Goal: Transaction & Acquisition: Purchase product/service

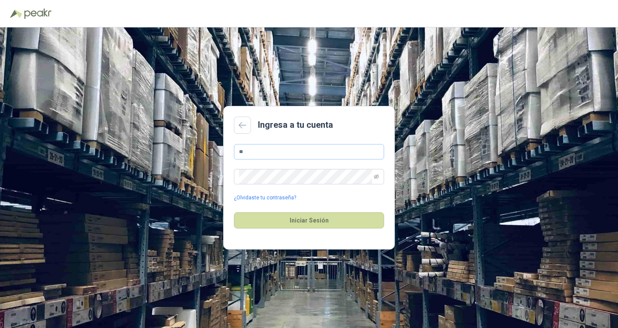
type input "*"
paste input "**********"
click at [241, 147] on input "**********" at bounding box center [309, 151] width 150 height 15
click at [248, 153] on input "**********" at bounding box center [309, 151] width 150 height 15
click at [375, 149] on input "**********" at bounding box center [309, 151] width 150 height 15
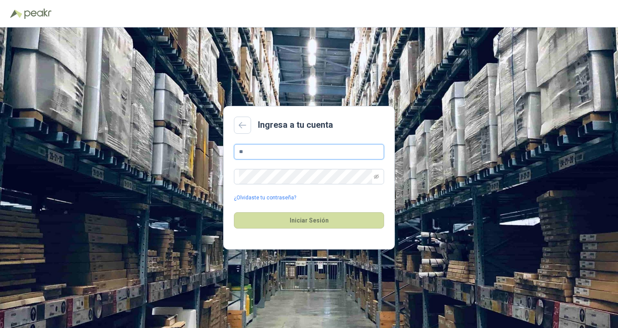
type input "*"
paste input "**********"
type input "**********"
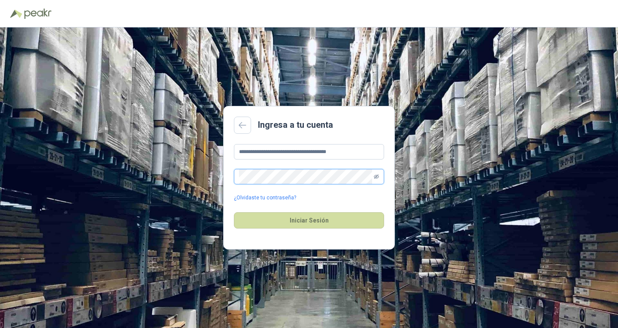
click at [374, 177] on icon "eye-invisible" at bounding box center [376, 176] width 5 height 5
click at [234, 212] on button "Iniciar Sesión" at bounding box center [309, 220] width 150 height 16
click at [377, 177] on icon "eye" at bounding box center [376, 177] width 4 height 3
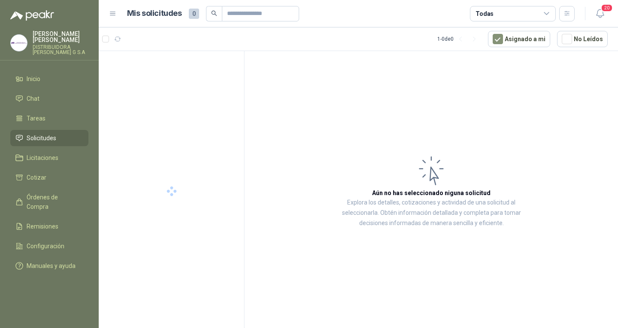
click at [592, 118] on article "Aún no has seleccionado niguna solicitud Explora los detalles, cotizaciones y a…" at bounding box center [431, 191] width 373 height 280
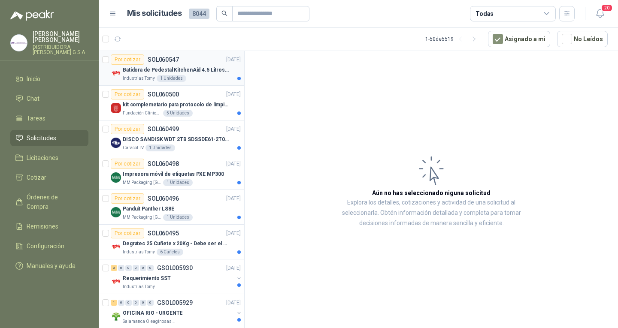
click at [204, 71] on p "Batidora de Pedestal KitchenAid 4.5 Litros Delux Plateado" at bounding box center [176, 70] width 107 height 8
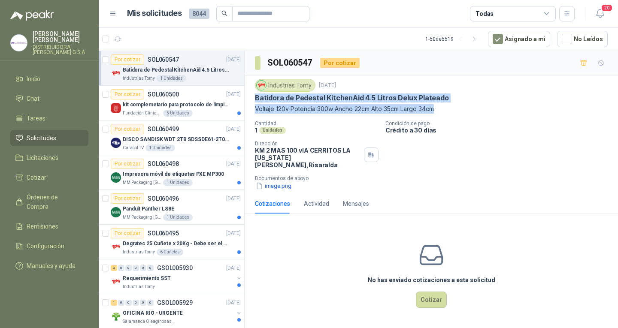
drag, startPoint x: 252, startPoint y: 97, endPoint x: 458, endPoint y: 104, distance: 206.2
click at [458, 104] on div "Industrias Tomy [DATE] Batidora de Pedestal KitchenAid 4.5 Litros Delux Platead…" at bounding box center [431, 135] width 373 height 118
click at [277, 182] on button "image.png" at bounding box center [273, 186] width 37 height 9
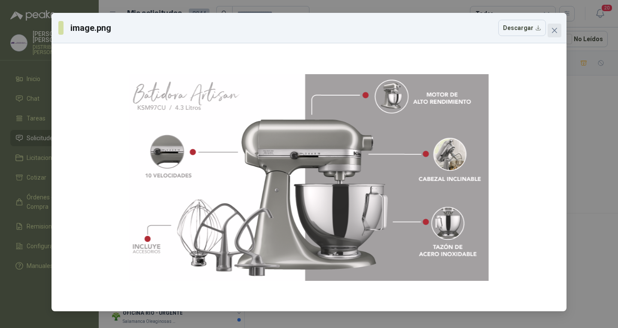
click at [550, 30] on span "Close" at bounding box center [555, 30] width 14 height 7
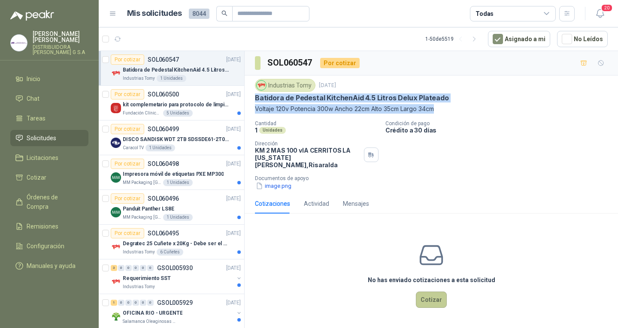
click at [436, 292] on button "Cotizar" at bounding box center [431, 300] width 31 height 16
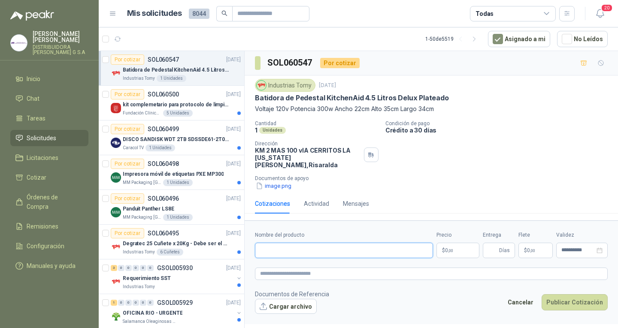
paste input "**********"
type input "**********"
click at [462, 240] on body "[PERSON_NAME] DISTRIBUIDORA [PERSON_NAME] G S.A Inicio Chat Tareas Solicitudes …" at bounding box center [309, 164] width 618 height 328
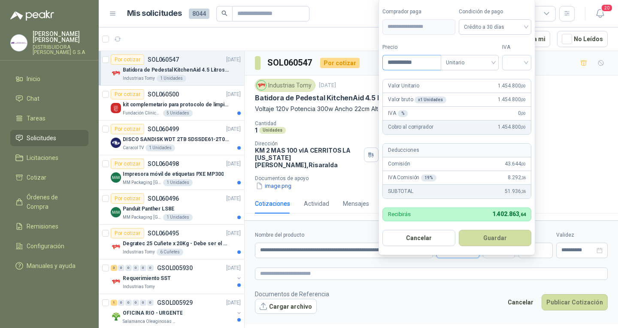
click at [414, 61] on input "**********" at bounding box center [412, 62] width 58 height 15
type input "**********"
click at [524, 57] on input "search" at bounding box center [516, 61] width 19 height 13
click at [519, 76] on div "19%" at bounding box center [519, 80] width 16 height 9
click at [504, 238] on button "Guardar" at bounding box center [497, 238] width 74 height 16
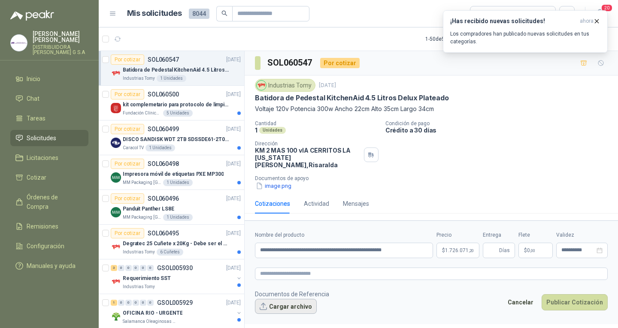
click at [280, 299] on button "Cargar archivo" at bounding box center [286, 306] width 62 height 15
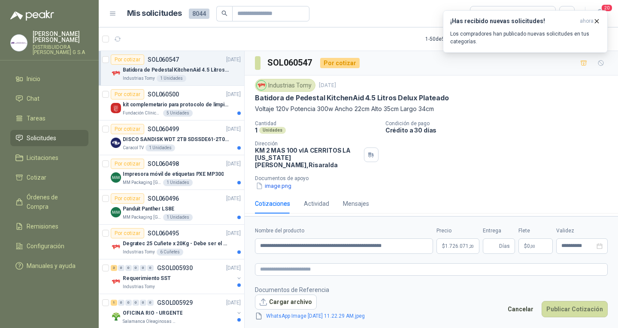
click at [302, 310] on div "WhatsApp Image [DATE] 11.22.29 AM.jpeg" at bounding box center [317, 315] width 124 height 11
click at [302, 312] on span "WhatsApp Image [DATE] 11.22.29 AM.jpeg" at bounding box center [316, 316] width 106 height 8
click at [348, 315] on link "WhatsApp Image [DATE] 11.22.29 AM.jpeg" at bounding box center [316, 316] width 106 height 8
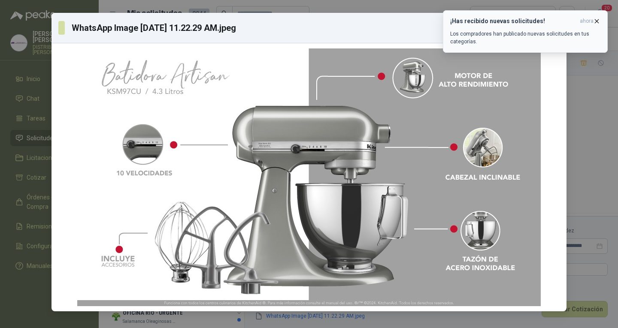
click at [594, 21] on icon "button" at bounding box center [596, 21] width 7 height 7
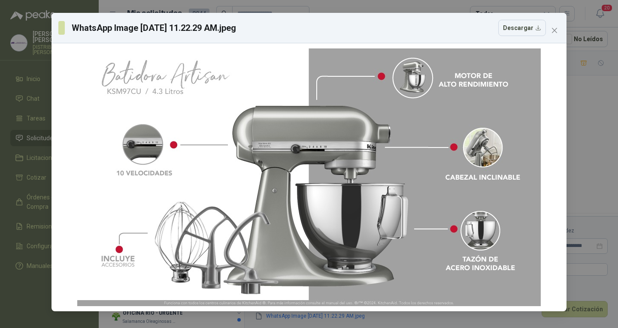
click at [594, 151] on div "WhatsApp Image [DATE] 11.22.29 AM.jpeg Descargar" at bounding box center [309, 164] width 618 height 328
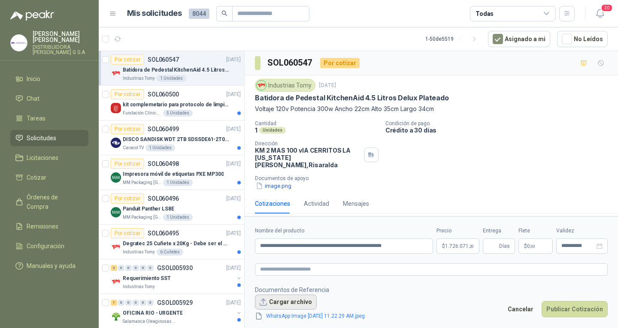
click at [286, 303] on button "Cargar archivo" at bounding box center [286, 302] width 62 height 15
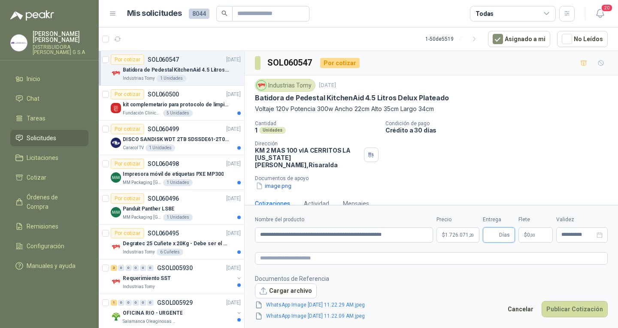
click at [492, 242] on input "Entrega" at bounding box center [492, 235] width 9 height 15
type input "*"
click at [531, 241] on p "$ 0 ,00" at bounding box center [536, 234] width 34 height 15
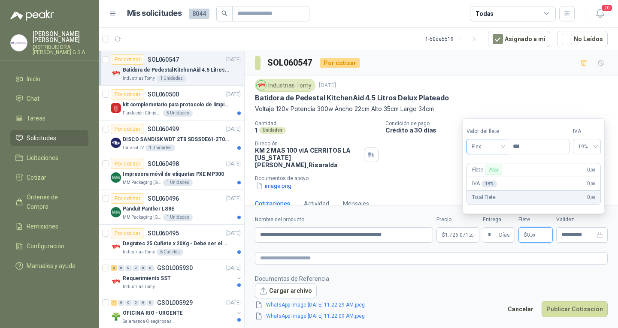
click at [488, 145] on span "Flex" at bounding box center [487, 146] width 31 height 13
click at [489, 193] on div "Fijo" at bounding box center [488, 192] width 30 height 9
click at [481, 142] on span "Fijo" at bounding box center [487, 146] width 31 height 13
click at [494, 175] on div "Incluido" at bounding box center [488, 178] width 30 height 9
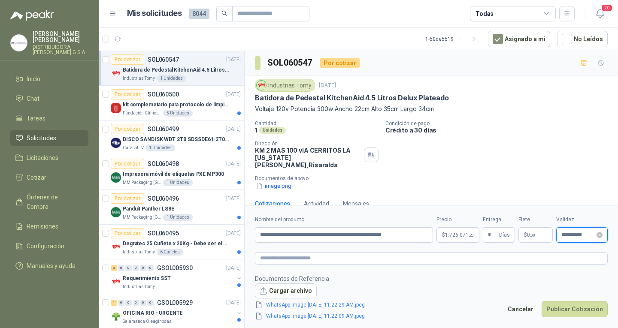
click at [578, 233] on input "**********" at bounding box center [577, 235] width 33 height 6
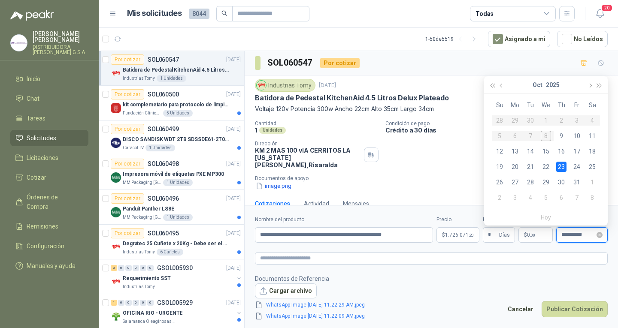
click at [568, 235] on input "**********" at bounding box center [577, 235] width 33 height 6
click at [544, 284] on footer "Documentos de Referencia Cargar archivo WhatsApp Image [DATE] 11.22.29 AM.jpeg …" at bounding box center [431, 297] width 353 height 47
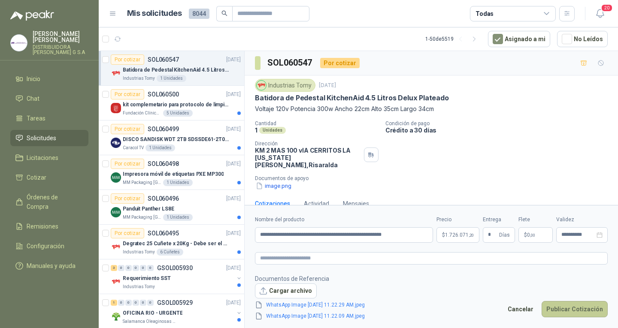
click at [578, 304] on button "Publicar Cotización" at bounding box center [575, 309] width 66 height 16
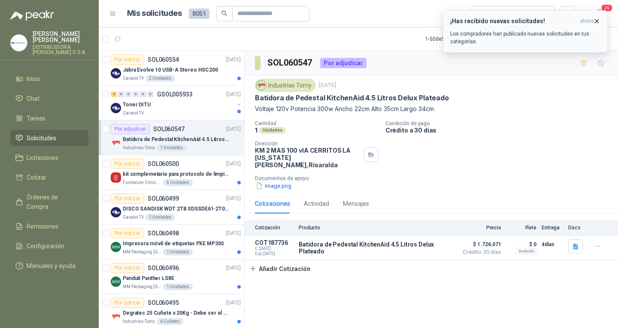
click at [597, 22] on icon "button" at bounding box center [596, 21] width 7 height 7
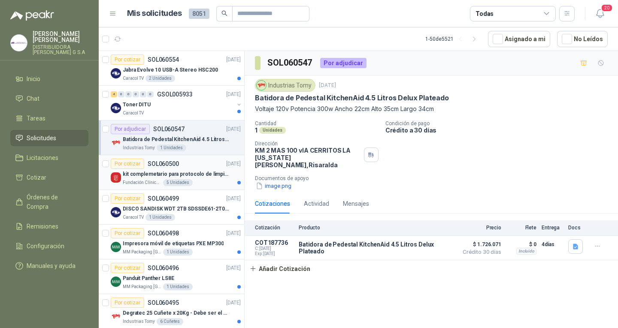
click at [207, 178] on p "kit complemetario para protocolo de limpieza" at bounding box center [176, 174] width 107 height 8
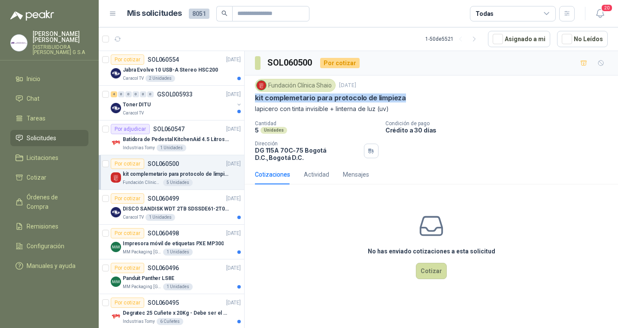
drag, startPoint x: 254, startPoint y: 98, endPoint x: 402, endPoint y: 97, distance: 148.1
click at [402, 97] on div "Fundación Clínica Shaio [DATE] kit complemetario para protocolo de limpieza lap…" at bounding box center [431, 120] width 373 height 89
copy p "kit complemetario para protocolo de limpieza"
drag, startPoint x: 307, startPoint y: 97, endPoint x: 270, endPoint y: 164, distance: 75.9
click at [281, 241] on div "No has enviado cotizaciones a esta solicitud Cotizar" at bounding box center [431, 245] width 373 height 109
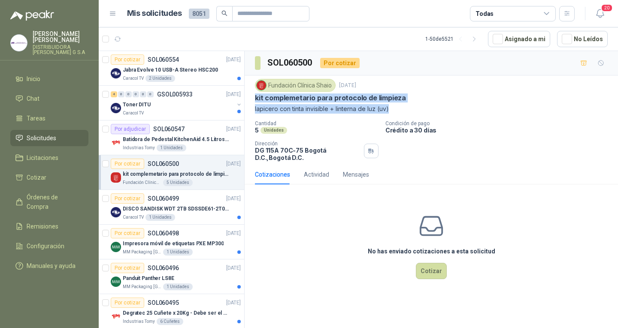
drag, startPoint x: 262, startPoint y: 102, endPoint x: 412, endPoint y: 115, distance: 150.8
click at [412, 115] on div "Fundación Clínica Shaio [DATE] kit complemetario para protocolo de limpieza lap…" at bounding box center [431, 120] width 373 height 89
click at [203, 72] on p "Jabra Evolve 10 USB-A Stereo HSC200" at bounding box center [170, 70] width 95 height 8
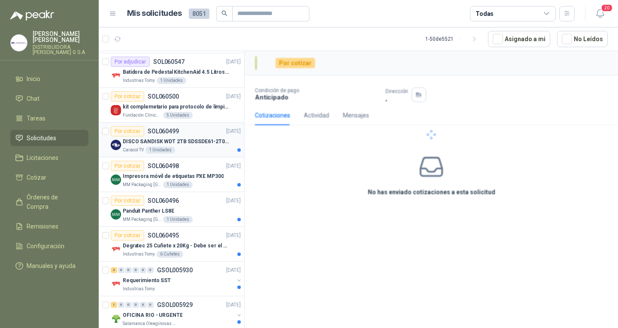
scroll to position [86, 0]
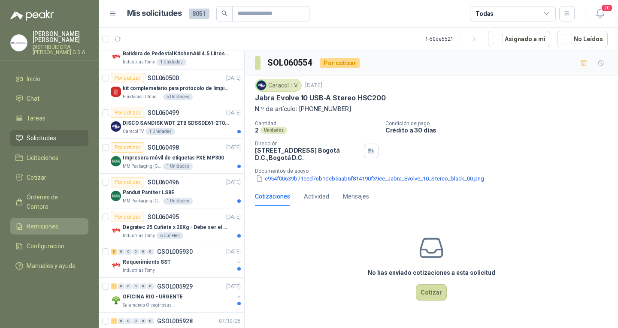
click at [49, 218] on link "Remisiones" at bounding box center [49, 226] width 78 height 16
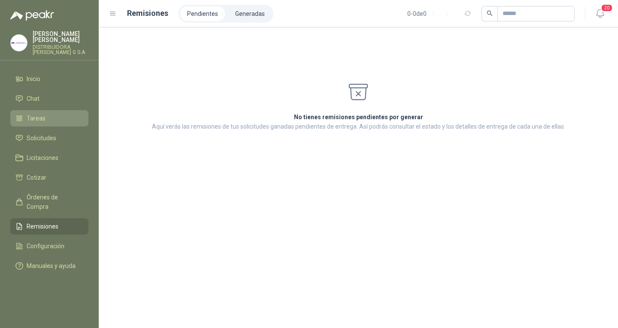
click at [54, 114] on li "Tareas" at bounding box center [49, 118] width 68 height 9
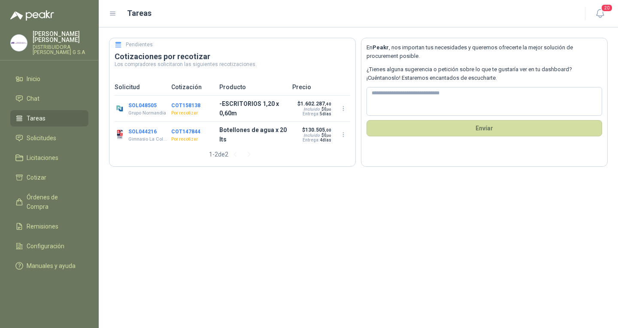
click at [197, 137] on p "Por recotizar" at bounding box center [192, 139] width 43 height 7
drag, startPoint x: 178, startPoint y: 132, endPoint x: 157, endPoint y: 133, distance: 21.0
click at [177, 132] on button "COT147844" at bounding box center [185, 132] width 29 height 6
click at [183, 130] on div at bounding box center [309, 164] width 618 height 328
click at [183, 130] on button "COT147844" at bounding box center [185, 132] width 29 height 6
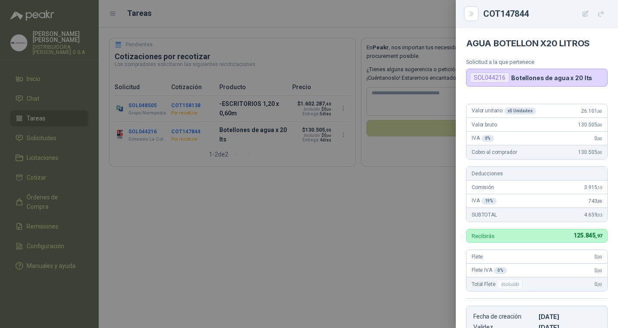
click at [418, 224] on div at bounding box center [309, 164] width 618 height 328
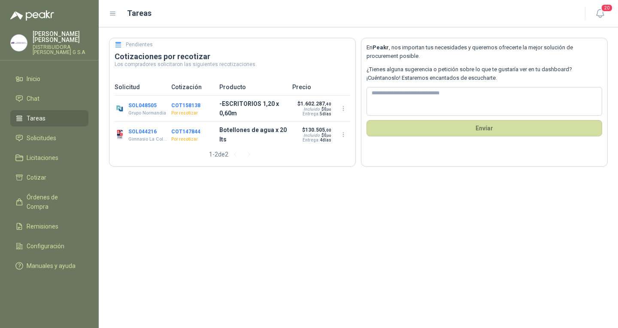
click at [198, 131] on button "COT147844" at bounding box center [185, 132] width 29 height 6
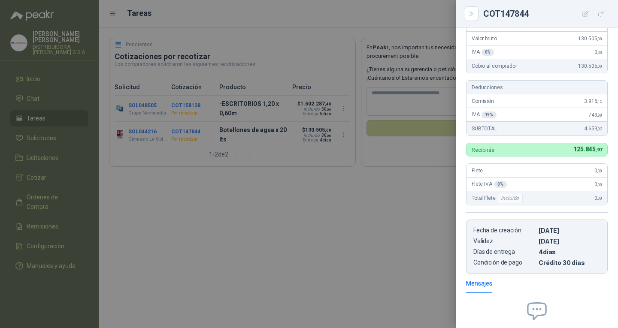
scroll to position [129, 0]
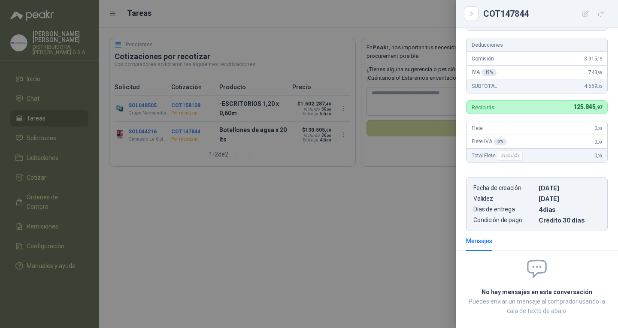
click at [299, 185] on div at bounding box center [309, 164] width 618 height 328
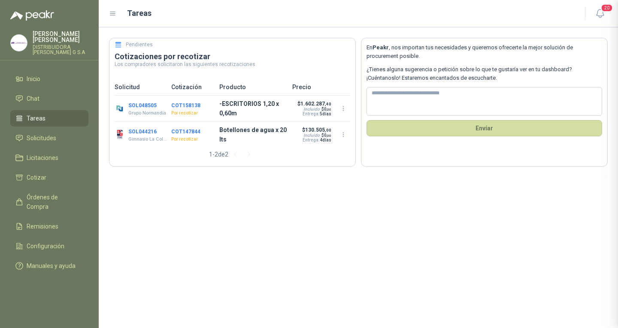
scroll to position [174, 0]
click at [136, 132] on button "SOL044216" at bounding box center [142, 132] width 28 height 6
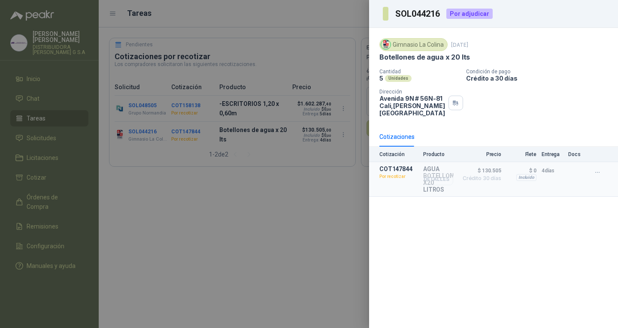
click at [433, 174] on button "Detalles" at bounding box center [433, 180] width 40 height 12
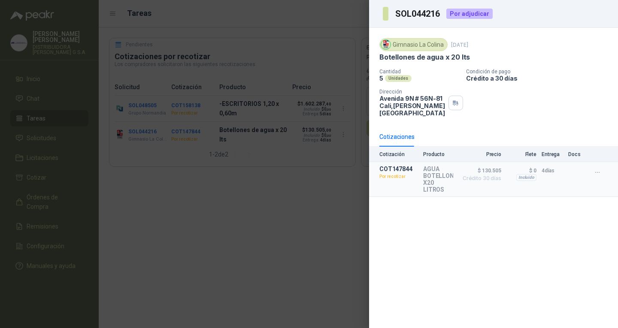
click at [304, 212] on div at bounding box center [309, 164] width 618 height 328
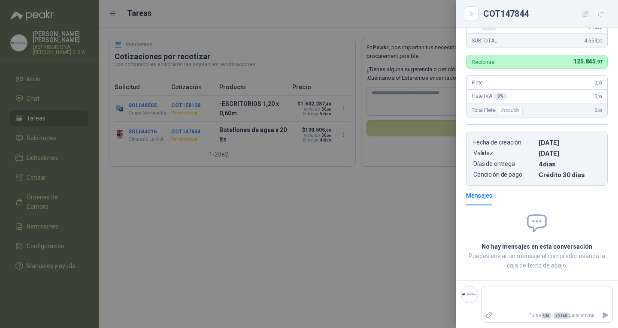
click at [344, 203] on div at bounding box center [309, 164] width 618 height 328
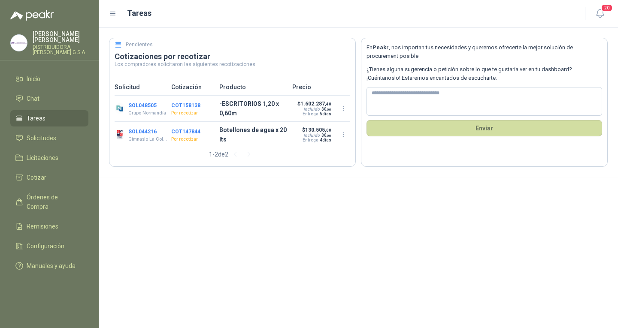
click at [182, 103] on button "COT158138" at bounding box center [185, 106] width 29 height 6
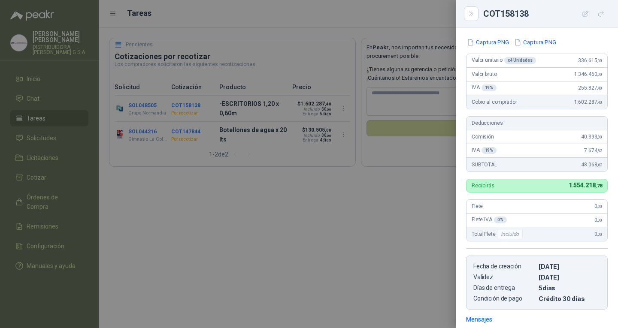
scroll to position [0, 0]
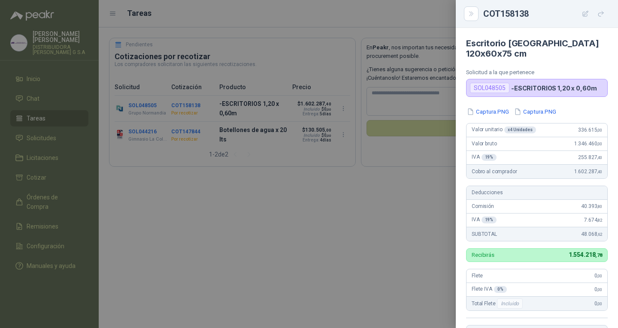
click at [294, 259] on div at bounding box center [309, 164] width 618 height 328
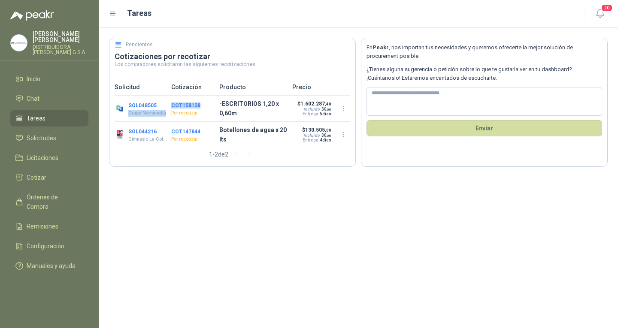
drag, startPoint x: 172, startPoint y: 106, endPoint x: 205, endPoint y: 102, distance: 33.3
click at [205, 102] on div "SOL048505 Grupo [PERSON_NAME] COT158138 Por recotizar -ESCRITORIOS 1,20 x 0,60m…" at bounding box center [233, 109] width 236 height 26
click at [158, 167] on div "Solicitud Cotización Producto Precio SOL048505 Grupo [PERSON_NAME] COT158138 Po…" at bounding box center [232, 123] width 246 height 88
drag, startPoint x: 167, startPoint y: 102, endPoint x: 203, endPoint y: 103, distance: 35.2
click at [203, 103] on div "SOL048505 Grupo [PERSON_NAME] COT158138 Por recotizar -ESCRITORIOS 1,20 x 0,60m…" at bounding box center [233, 109] width 236 height 26
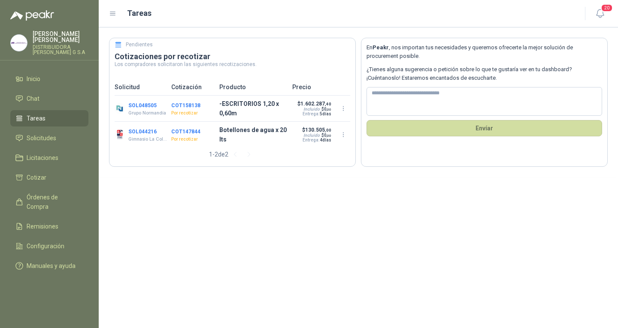
drag, startPoint x: 173, startPoint y: 215, endPoint x: 170, endPoint y: 205, distance: 10.9
click at [170, 211] on div "Pendientes Cotizaciones por recotizar Los compradores solicitaron las siguiente…" at bounding box center [358, 177] width 519 height 301
drag, startPoint x: 170, startPoint y: 104, endPoint x: 213, endPoint y: 106, distance: 42.5
click at [213, 106] on div "SOL048505 Grupo [PERSON_NAME] COT158138 Por recotizar -ESCRITORIOS 1,20 x 0,60m…" at bounding box center [233, 109] width 236 height 26
copy button "COT158138"
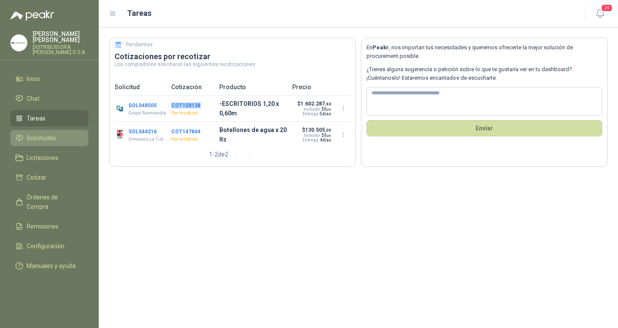
click at [47, 133] on span "Solicitudes" at bounding box center [42, 137] width 30 height 9
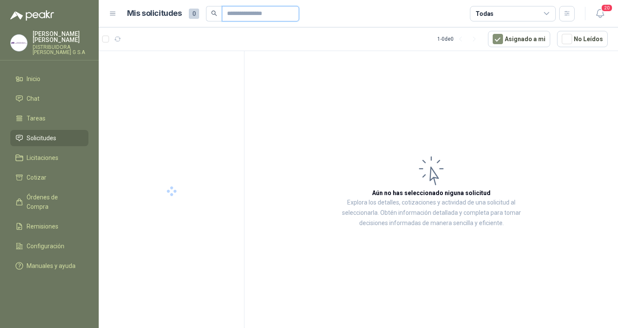
click at [249, 14] on input "text" at bounding box center [257, 13] width 60 height 15
paste input "*********"
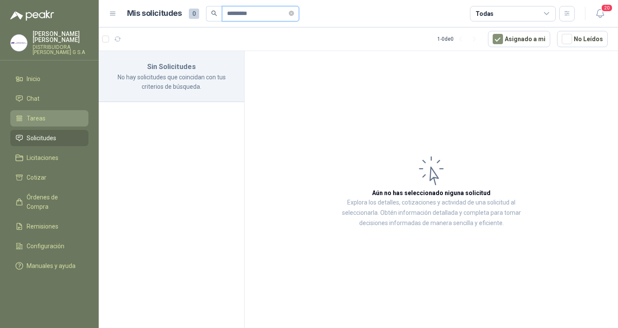
type input "*********"
click at [76, 114] on li "Tareas" at bounding box center [49, 118] width 68 height 9
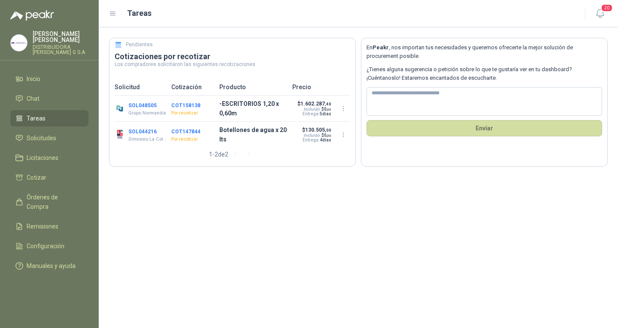
click at [255, 103] on p "-ESCRITORIOS 1,20 x 0,60m" at bounding box center [253, 108] width 68 height 19
click at [303, 106] on span "1.602.287 ,40" at bounding box center [315, 104] width 31 height 6
click at [179, 106] on button "COT158138" at bounding box center [185, 106] width 29 height 6
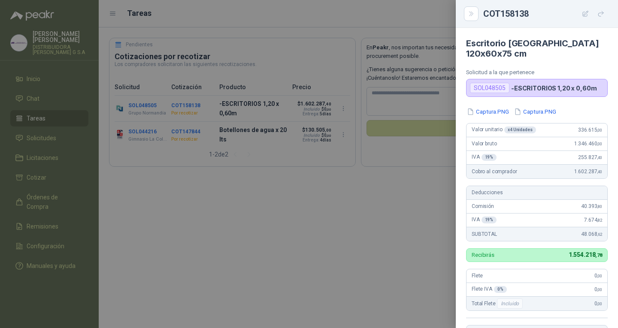
drag, startPoint x: 482, startPoint y: 77, endPoint x: 501, endPoint y: 74, distance: 19.1
click at [501, 83] on div "SOL048505" at bounding box center [489, 88] width 39 height 10
drag, startPoint x: 474, startPoint y: 78, endPoint x: 507, endPoint y: 78, distance: 33.1
click at [507, 83] on div "SOL048505" at bounding box center [489, 88] width 39 height 10
copy div "SOL048505"
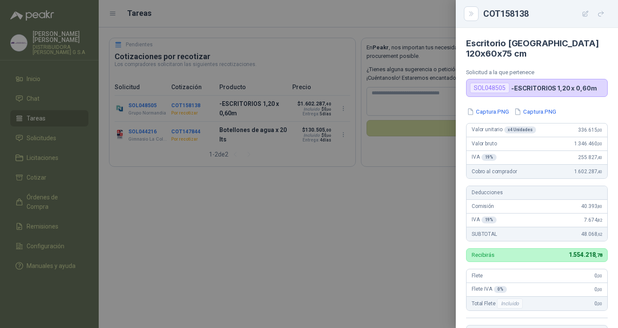
click at [212, 264] on div at bounding box center [309, 164] width 618 height 328
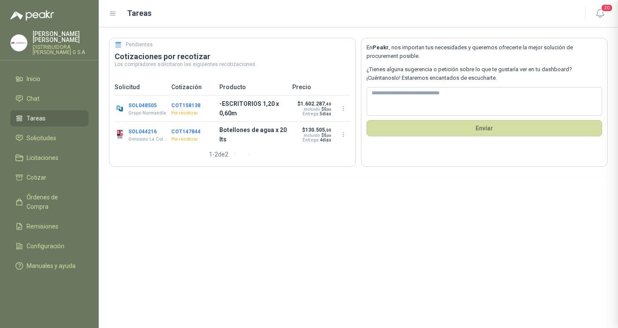
scroll to position [183, 0]
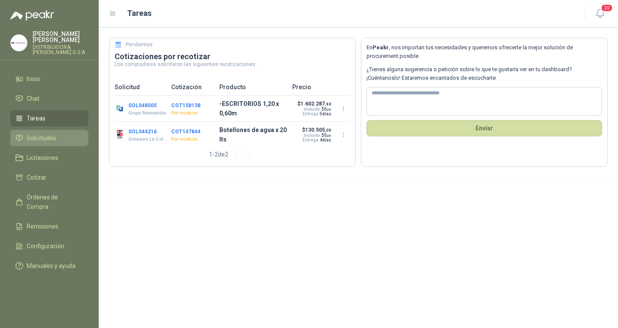
click at [30, 135] on span "Solicitudes" at bounding box center [42, 137] width 30 height 9
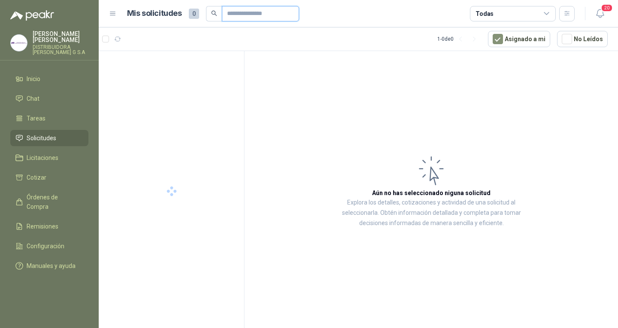
click at [273, 17] on input "text" at bounding box center [257, 13] width 60 height 15
paste input "*********"
click at [275, 16] on input "text" at bounding box center [257, 13] width 60 height 15
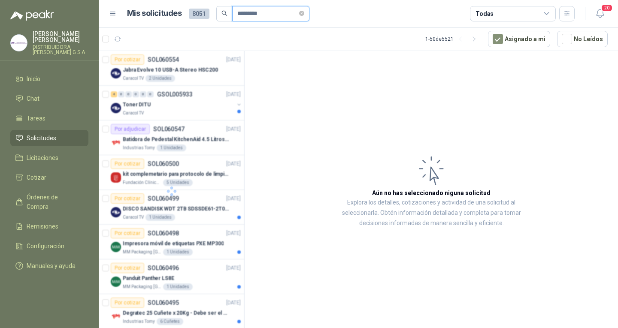
paste input "*********"
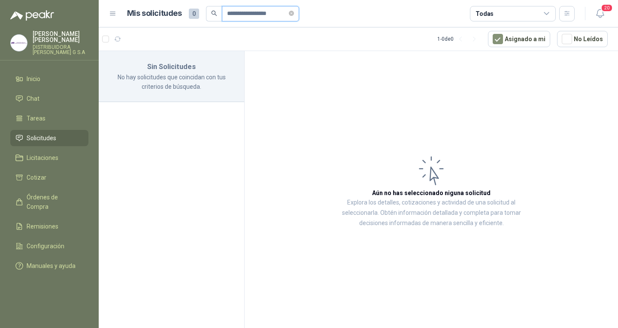
click at [258, 13] on input "**********" at bounding box center [257, 13] width 60 height 15
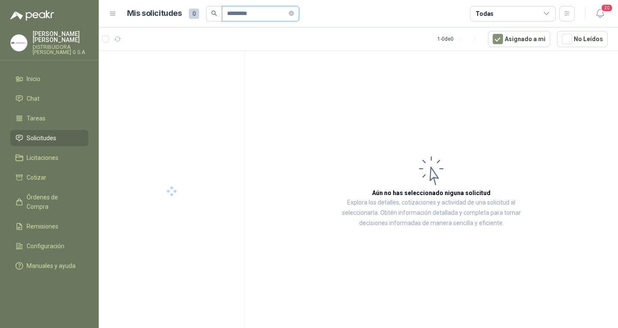
click at [267, 10] on input "*********" at bounding box center [257, 13] width 60 height 15
type input "*********"
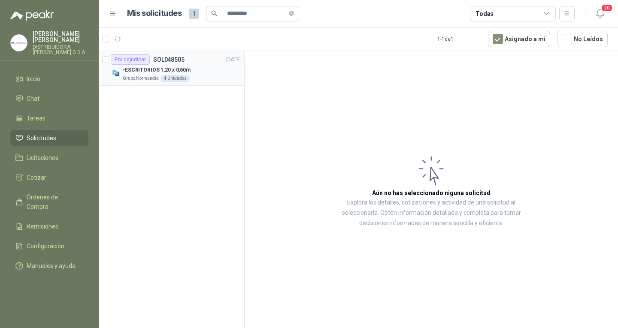
click at [214, 53] on article "Por adjudicar SOL048505 [DATE] -ESCRITORIOS 1,20 x 0,60m Grupo [PERSON_NAME] 4 …" at bounding box center [172, 68] width 146 height 35
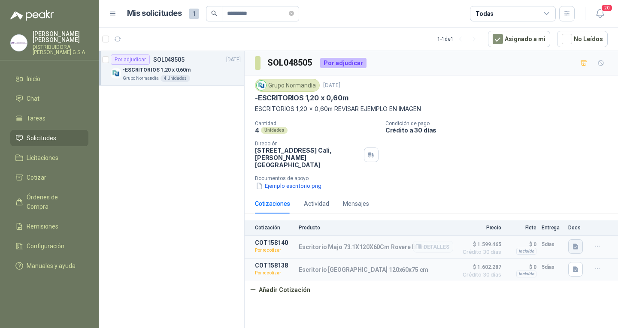
click at [575, 244] on icon "button" at bounding box center [575, 247] width 5 height 6
click at [555, 200] on button "Captura.PNG" at bounding box center [556, 202] width 44 height 9
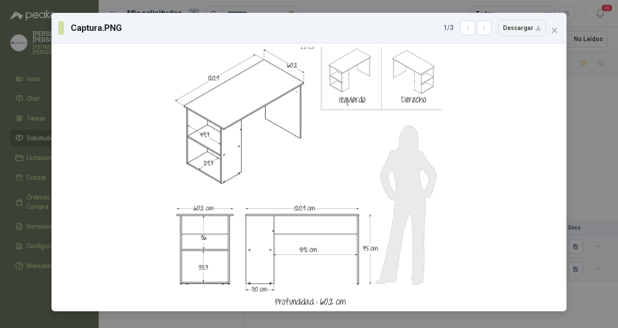
click at [585, 106] on div "Captura.PNG 1 / 3 Descargar" at bounding box center [309, 164] width 618 height 328
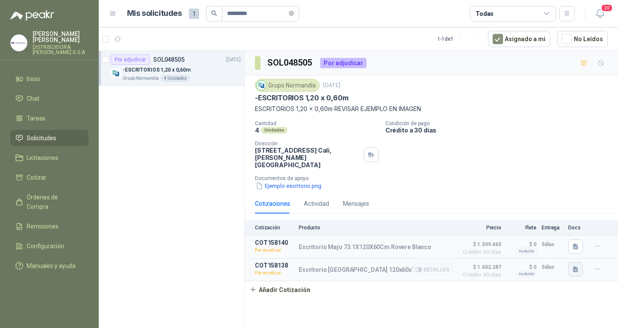
click at [571, 262] on button "button" at bounding box center [575, 269] width 15 height 15
click at [559, 233] on button "Captura.PNG" at bounding box center [556, 234] width 44 height 9
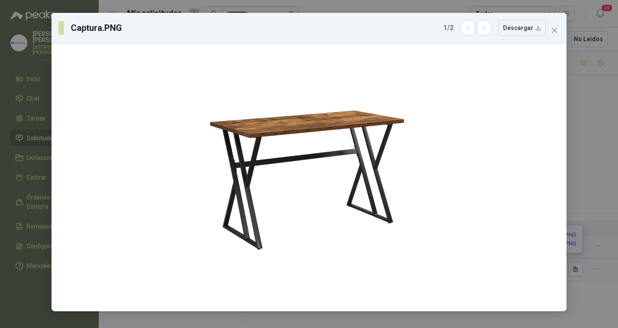
click at [591, 105] on div "Captura.PNG 1 / 2 Descargar" at bounding box center [309, 164] width 618 height 328
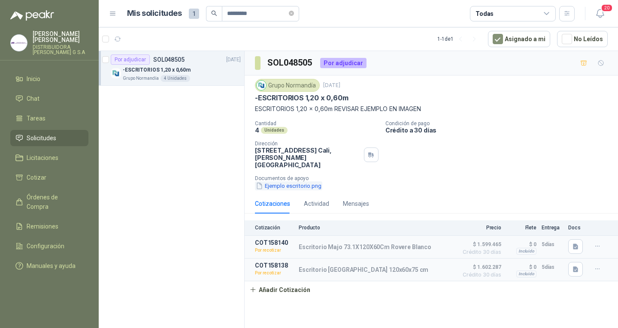
click at [277, 182] on button "Ejemplo escritorio.png" at bounding box center [288, 186] width 67 height 9
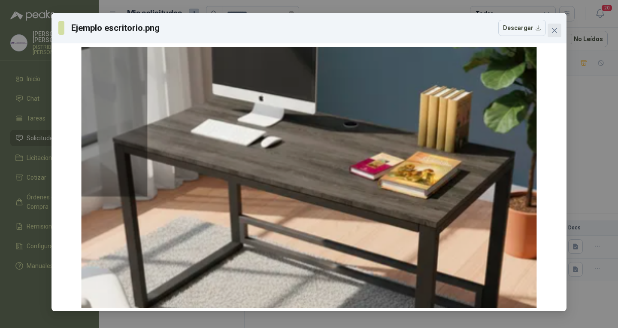
click at [557, 28] on icon "close" at bounding box center [554, 30] width 7 height 7
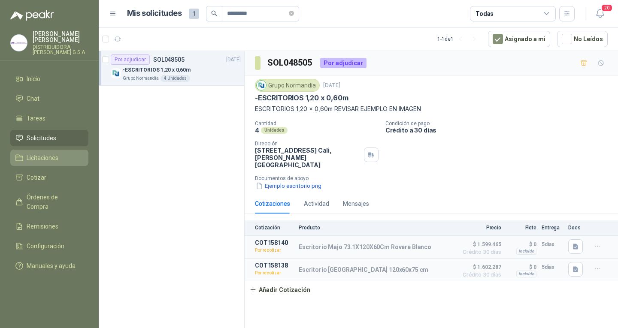
click at [48, 153] on span "Licitaciones" at bounding box center [43, 157] width 32 height 9
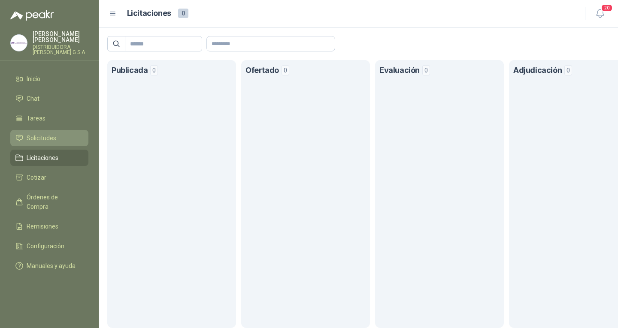
click at [45, 133] on span "Solicitudes" at bounding box center [42, 137] width 30 height 9
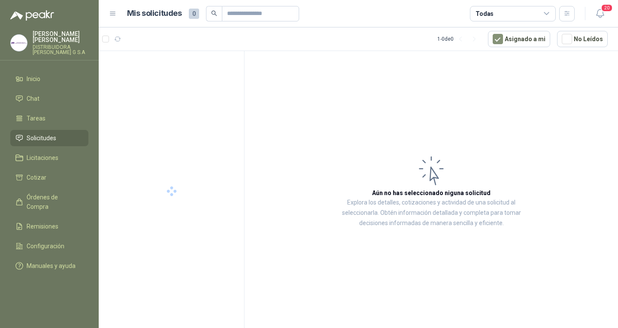
click at [519, 45] on button "Asignado a mi" at bounding box center [519, 39] width 62 height 16
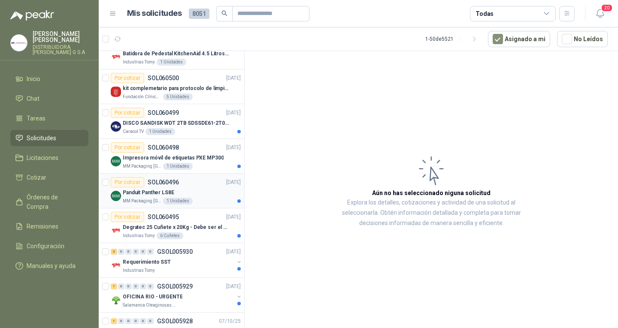
scroll to position [129, 0]
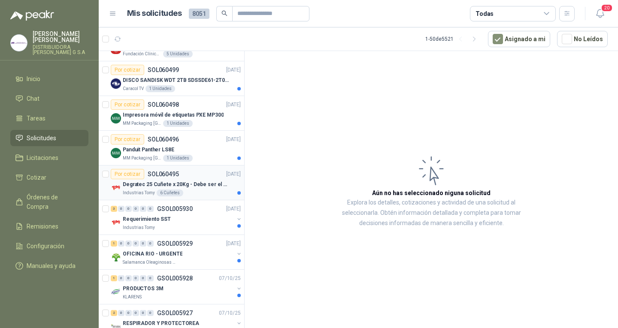
click at [206, 182] on p "Degratec 25 Cuñete x 20Kg - Debe ser el de Tecnas (por ahora homologado) - (Adj…" at bounding box center [176, 185] width 107 height 8
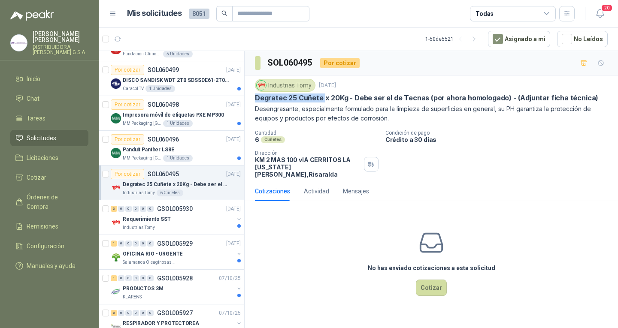
drag, startPoint x: 250, startPoint y: 100, endPoint x: 322, endPoint y: 98, distance: 72.1
click at [322, 98] on div "Industrias Tomy [DATE] Degratec 25 Cuñete x 20Kg - Debe ser el de Tecnas (por a…" at bounding box center [431, 129] width 373 height 106
drag, startPoint x: 273, startPoint y: 99, endPoint x: 273, endPoint y: 106, distance: 7.3
click at [273, 100] on p "Degratec 25 Cuñete x 20Kg - Debe ser el de Tecnas (por ahora homologado) - (Adj…" at bounding box center [426, 98] width 343 height 9
click at [280, 138] on div "Cuñetes" at bounding box center [273, 139] width 24 height 7
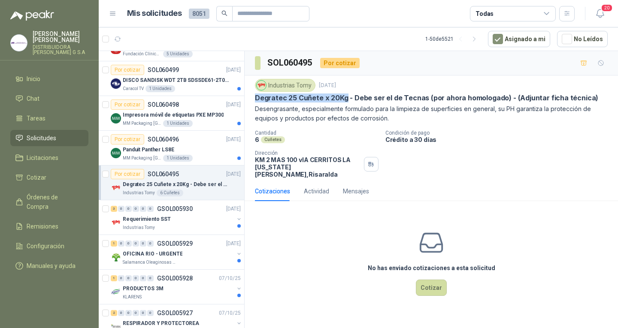
drag, startPoint x: 252, startPoint y: 96, endPoint x: 345, endPoint y: 98, distance: 92.3
click at [345, 98] on div "Industrias Tomy [DATE] Degratec 25 Cuñete x 20Kg - Debe ser el de Tecnas (por a…" at bounding box center [431, 129] width 373 height 106
copy p "Degratec 25 Cuñete x 20Kg"
click at [420, 280] on button "Cotizar" at bounding box center [431, 288] width 31 height 16
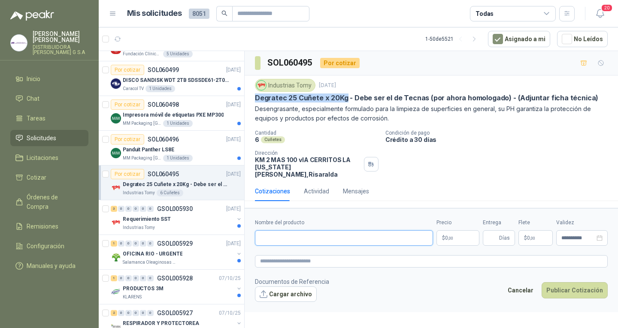
click at [327, 235] on input "Nombre del producto" at bounding box center [344, 237] width 178 height 15
type input "**********"
click at [464, 223] on div "Precio $ 0 ,00" at bounding box center [458, 232] width 43 height 27
click at [458, 223] on body "[PERSON_NAME] DISTRIBUIDORA [PERSON_NAME] G S.A Inicio Chat Tareas Solicitudes …" at bounding box center [309, 164] width 618 height 328
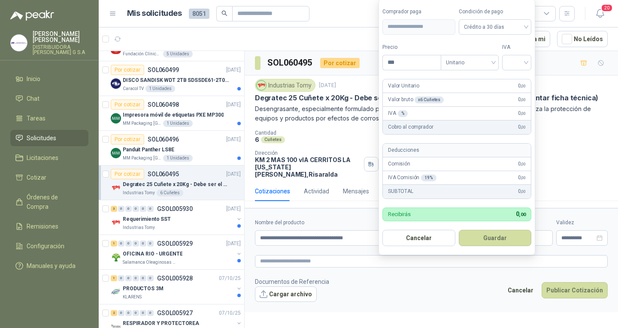
click at [468, 230] on button "Guardar" at bounding box center [495, 238] width 73 height 16
click at [413, 54] on div "Precio *** Campo requerido" at bounding box center [411, 56] width 58 height 27
click at [410, 56] on input "***" at bounding box center [412, 62] width 58 height 15
click at [426, 57] on input "***" at bounding box center [412, 62] width 58 height 15
click at [526, 69] on span at bounding box center [516, 62] width 19 height 15
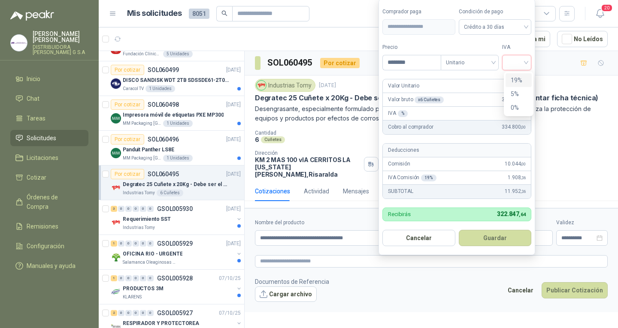
click at [513, 83] on div "19%" at bounding box center [519, 80] width 16 height 9
click at [483, 243] on button "Guardar" at bounding box center [497, 238] width 74 height 16
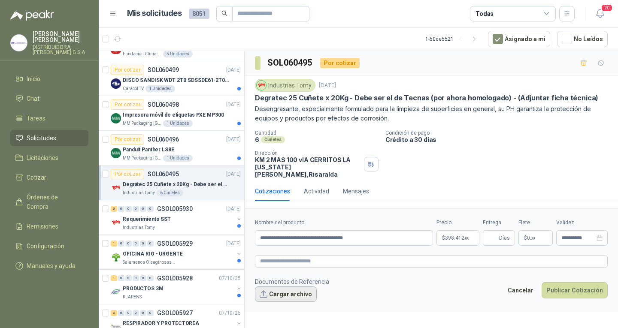
click at [310, 289] on button "Cargar archivo" at bounding box center [286, 294] width 62 height 15
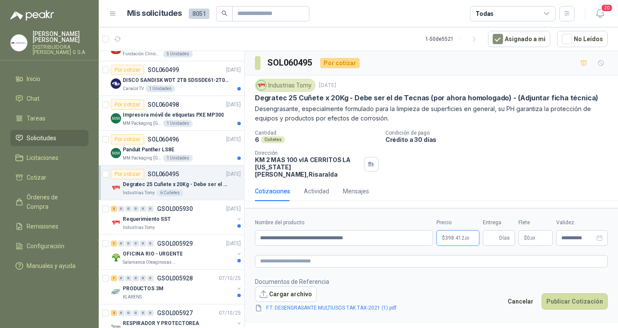
click at [469, 232] on body "[PERSON_NAME] DISTRIBUIDORA [PERSON_NAME] G S.A Inicio Chat Tareas Solicitudes …" at bounding box center [309, 164] width 618 height 328
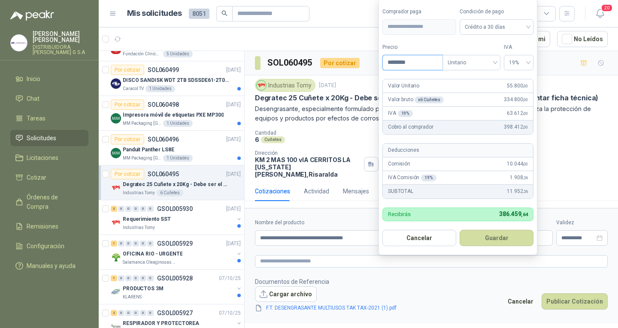
click at [405, 57] on input "********" at bounding box center [413, 62] width 60 height 15
click at [420, 64] on input "********" at bounding box center [413, 62] width 60 height 15
type input "********"
click at [494, 237] on button "Guardar" at bounding box center [497, 238] width 74 height 16
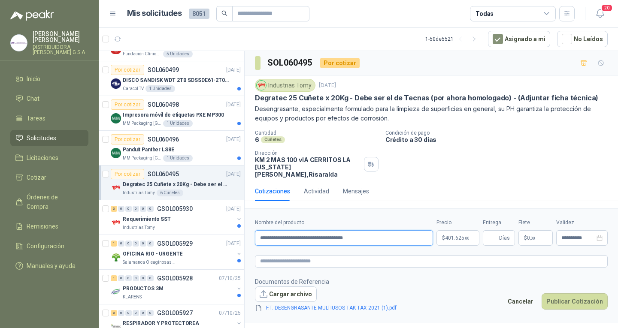
click at [390, 232] on input "**********" at bounding box center [344, 237] width 178 height 15
type input "**********"
click at [496, 233] on input "Entrega" at bounding box center [492, 238] width 9 height 15
type input "*"
click at [543, 230] on p "$ 0 ,00" at bounding box center [536, 237] width 34 height 15
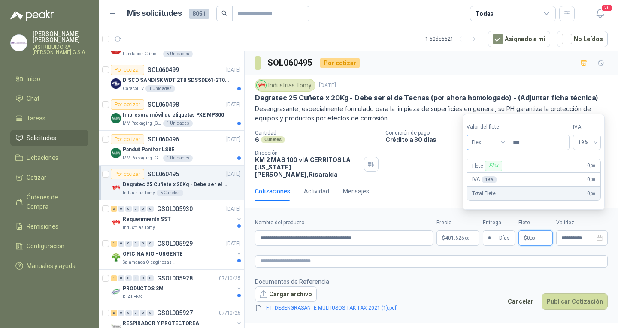
click at [487, 141] on span "Flex" at bounding box center [487, 142] width 31 height 13
click at [490, 178] on div "Incluido" at bounding box center [488, 174] width 30 height 9
click at [573, 294] on button "Publicar Cotización" at bounding box center [575, 302] width 66 height 16
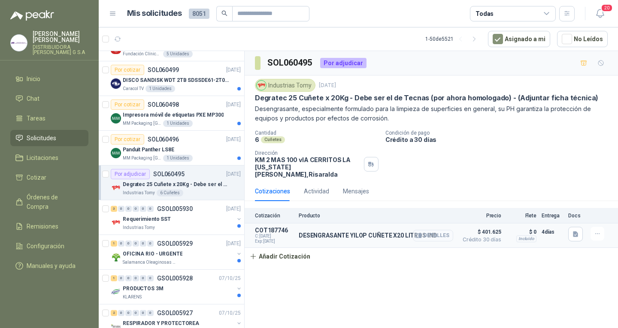
click at [438, 230] on button "Detalles" at bounding box center [433, 236] width 40 height 12
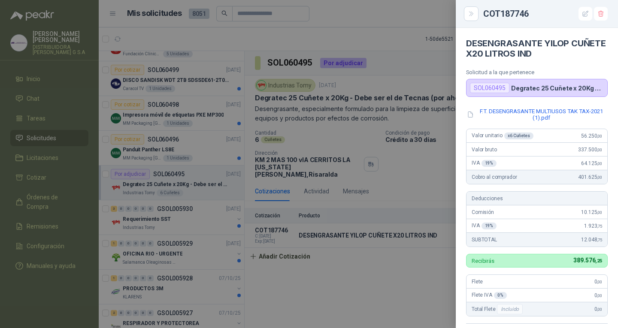
click at [415, 281] on div at bounding box center [309, 164] width 618 height 328
